Goal: Information Seeking & Learning: Learn about a topic

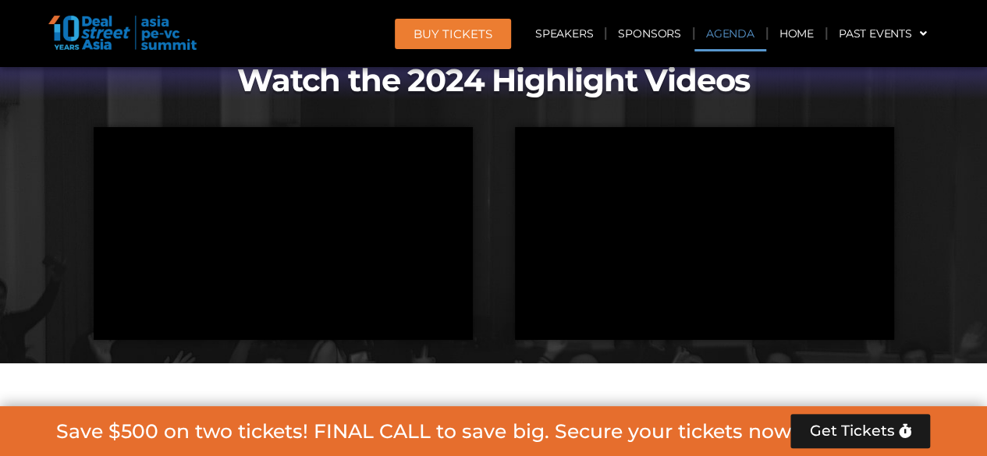
click at [739, 34] on link "Agenda" at bounding box center [730, 34] width 72 height 36
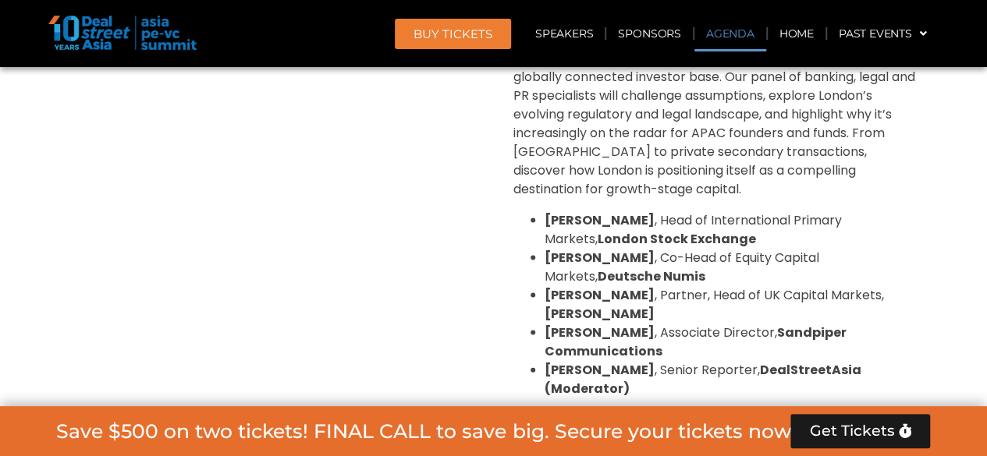
scroll to position [899, 0]
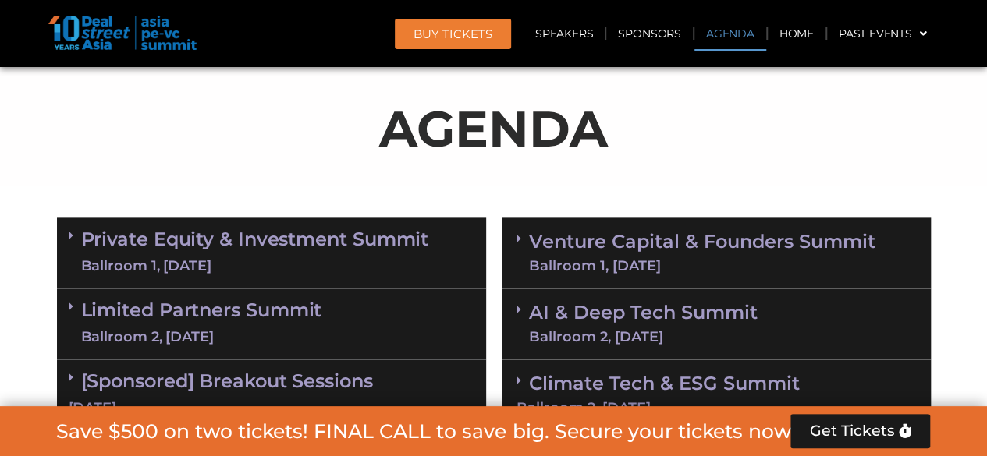
click at [187, 257] on div "Ballroom 1, [DATE]" at bounding box center [255, 267] width 348 height 20
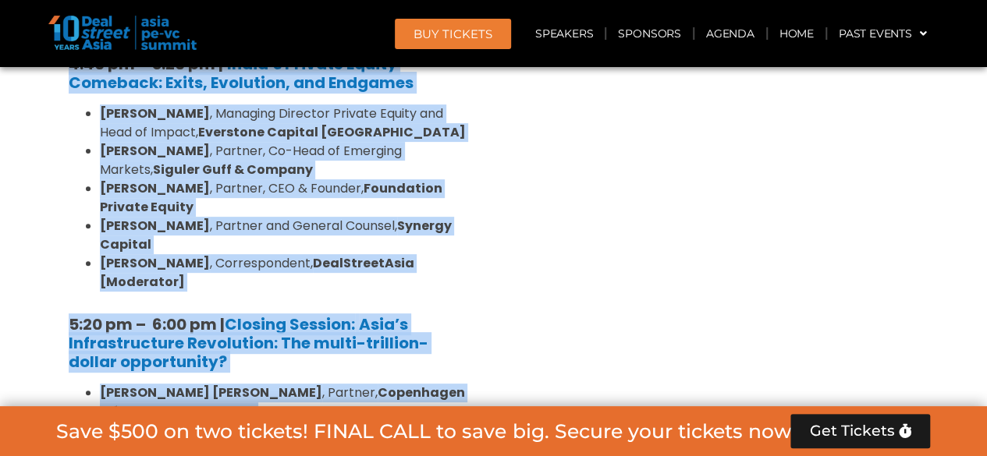
scroll to position [3224, 0]
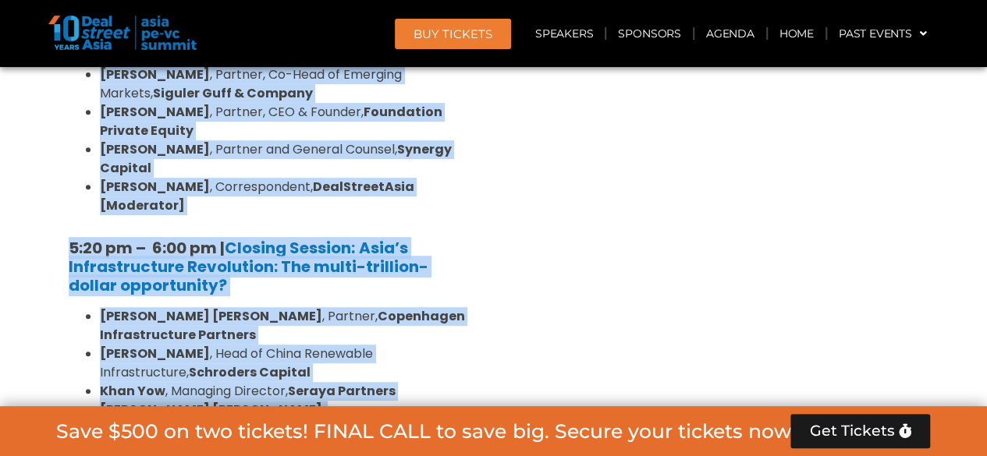
drag, startPoint x: 62, startPoint y: 254, endPoint x: 356, endPoint y: 190, distance: 300.2
copy div "7:32 lo – 1:54 ip | Dolorsitamet & Consectetu Adipis [Elitseddo ei Temp Incidid…"
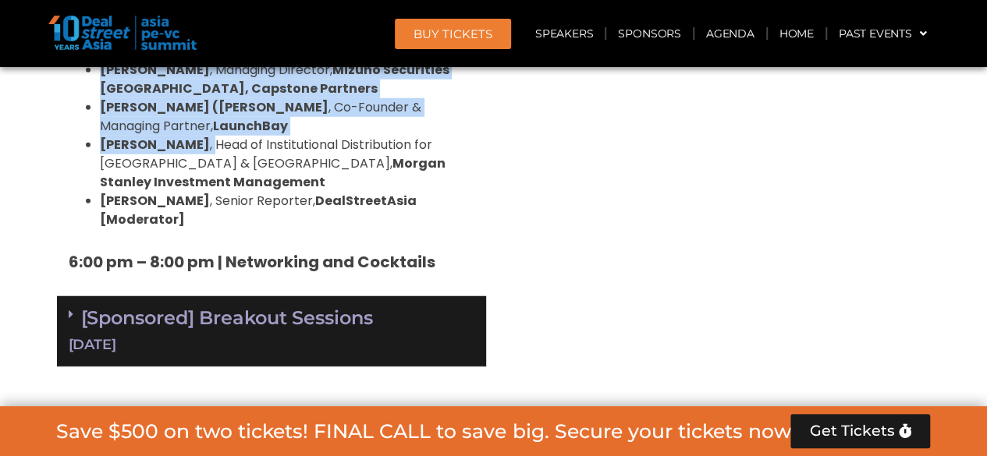
scroll to position [4981, 0]
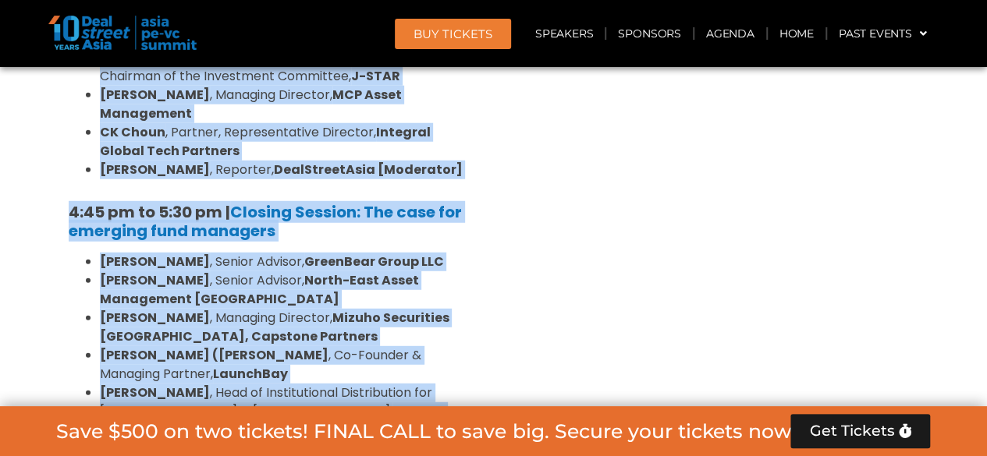
drag, startPoint x: 66, startPoint y: 174, endPoint x: 460, endPoint y: 151, distance: 395.3
copy div "22:54 lo – 57:92 ip | Dolorsi Ametcon ad Elit Seddoe Tempor, Incidid & Utlabo-e…"
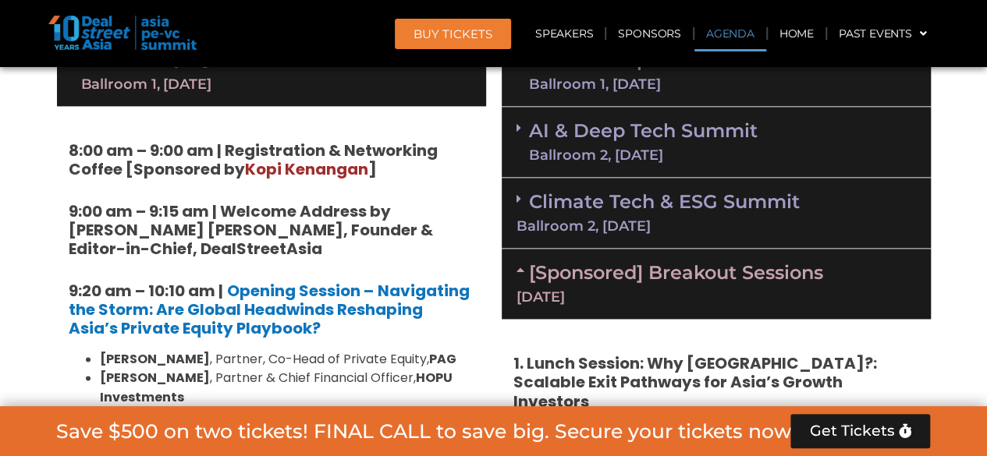
scroll to position [769, 0]
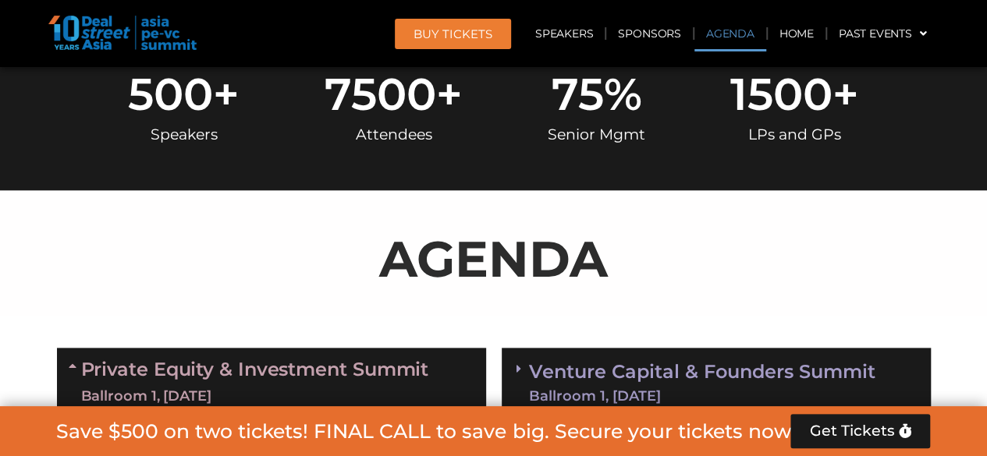
click at [704, 350] on div "Venture Capital & Founders​ Summit Ballroom 1, [DATE]" at bounding box center [716, 383] width 429 height 71
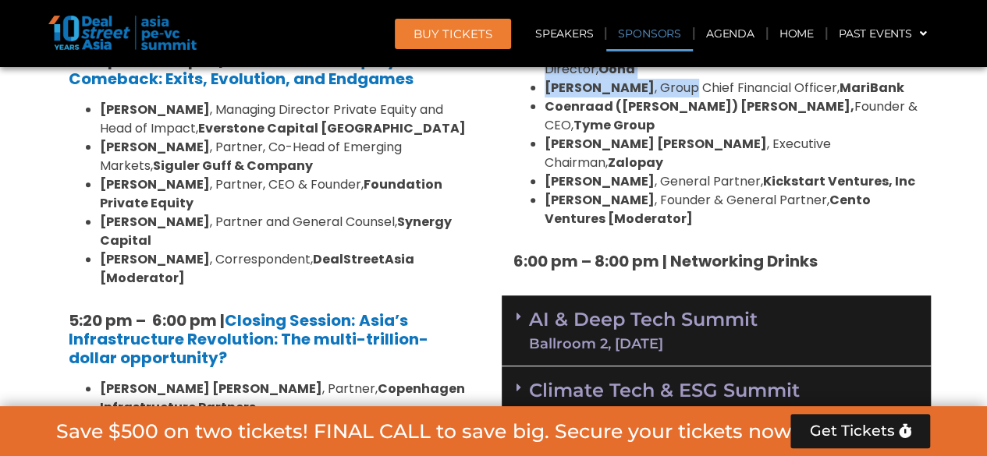
scroll to position [3143, 0]
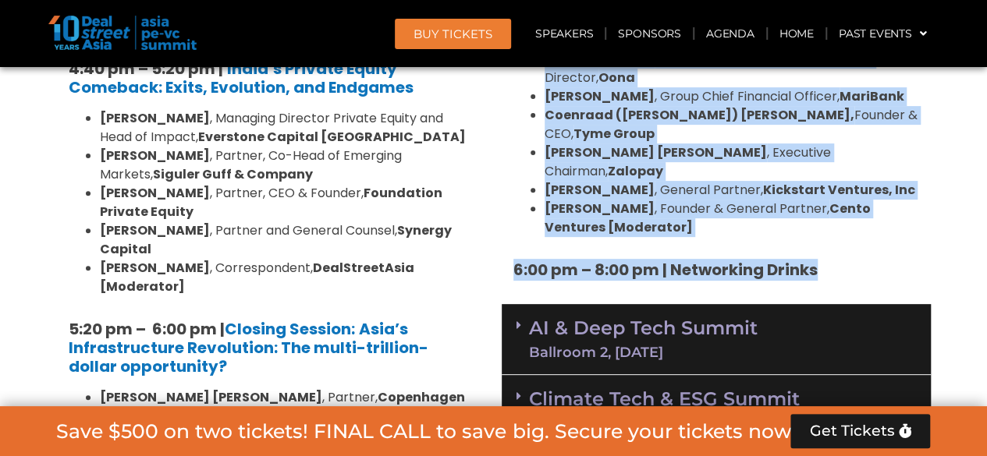
drag, startPoint x: 509, startPoint y: 227, endPoint x: 835, endPoint y: 167, distance: 330.8
copy div "6:53 lo – 3:87 ip | Dolorsitamet & Consectetu Adipis [Elitseddo ei Tempor ] 6:9…"
click at [622, 319] on link "AI & Deep Tech Summit Ballroom 2, [DATE]" at bounding box center [643, 339] width 229 height 41
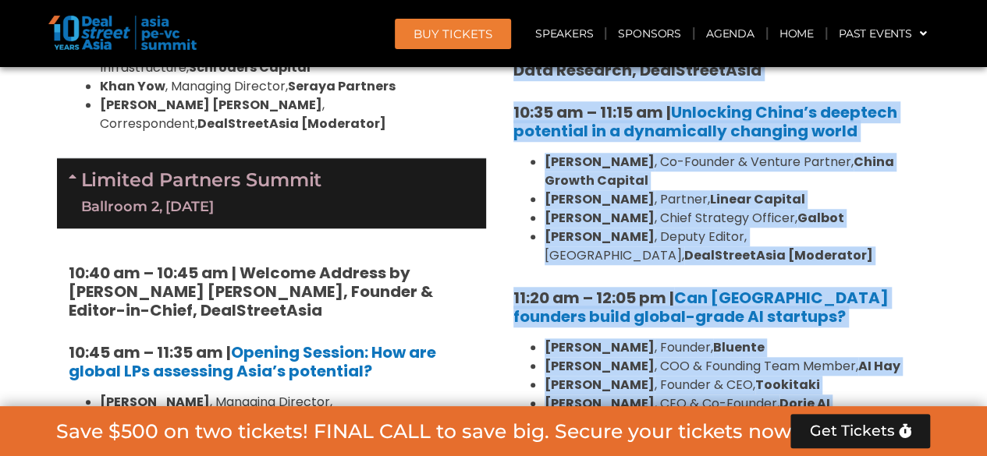
scroll to position [3989, 0]
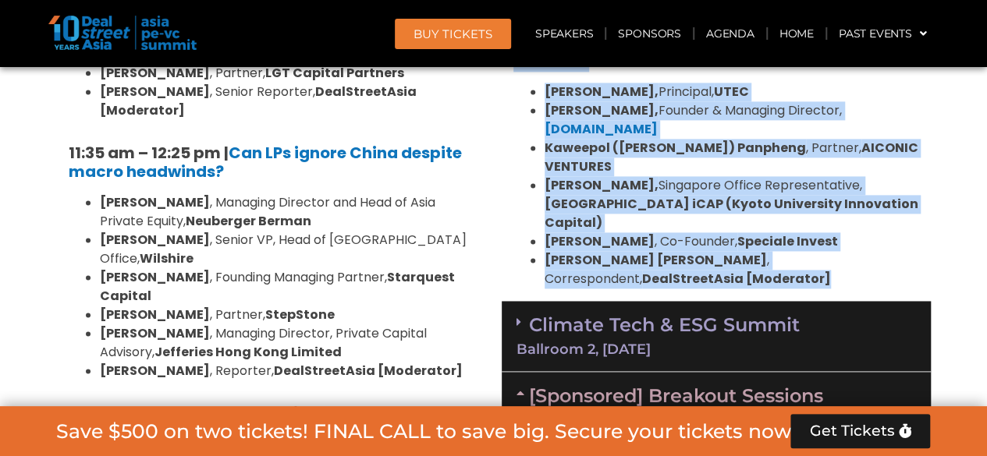
drag, startPoint x: 507, startPoint y: 302, endPoint x: 700, endPoint y: 124, distance: 262.8
copy div "76:76 lo – 47:38 ip | Dolorsi ametcon ad EL sed Doei Temp incidi ut Labo Etdolo…"
click at [694, 314] on link "Climate Tech & ESG Summit Ballroom 2, [DATE]" at bounding box center [715, 335] width 399 height 43
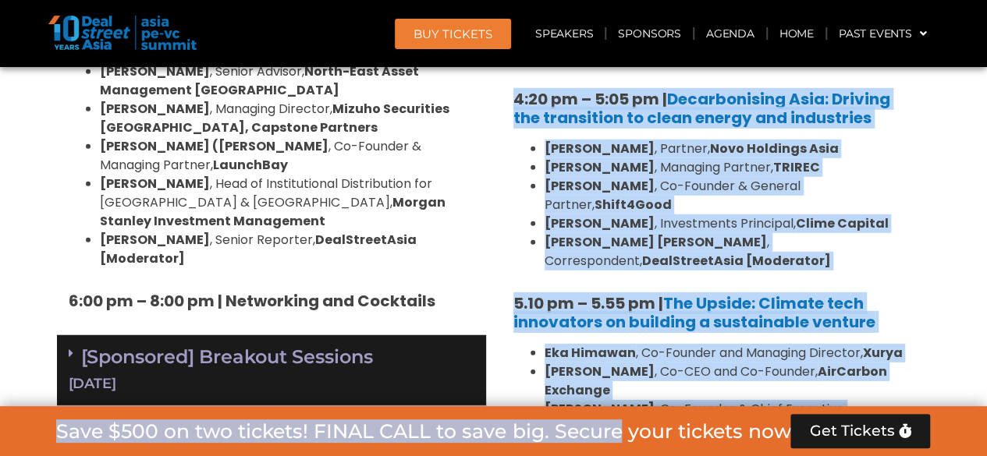
scroll to position [5265, 0]
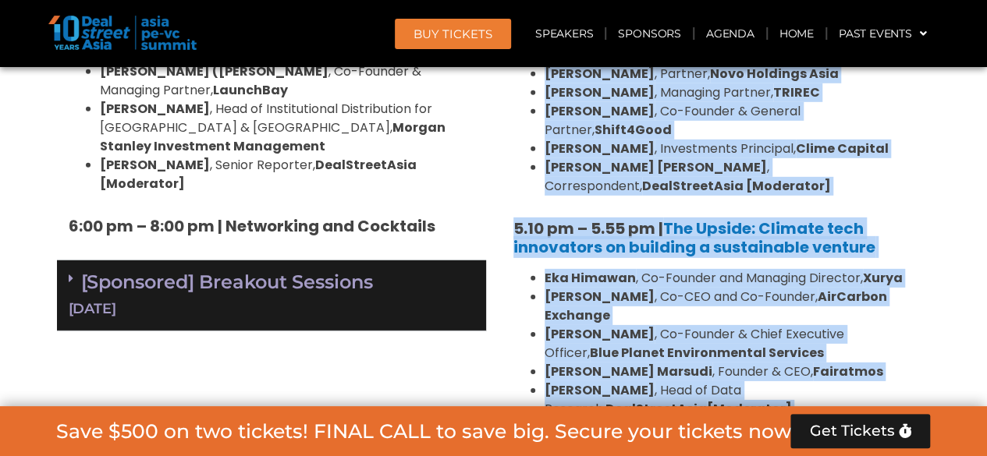
drag, startPoint x: 510, startPoint y: 266, endPoint x: 916, endPoint y: 172, distance: 416.5
copy div "3:53 lo – 3:20 ip | Dolorsi ametcon ad Elitsed Doei tem INC Utlabo etdol ma Ali…"
